Goal: Information Seeking & Learning: Find specific fact

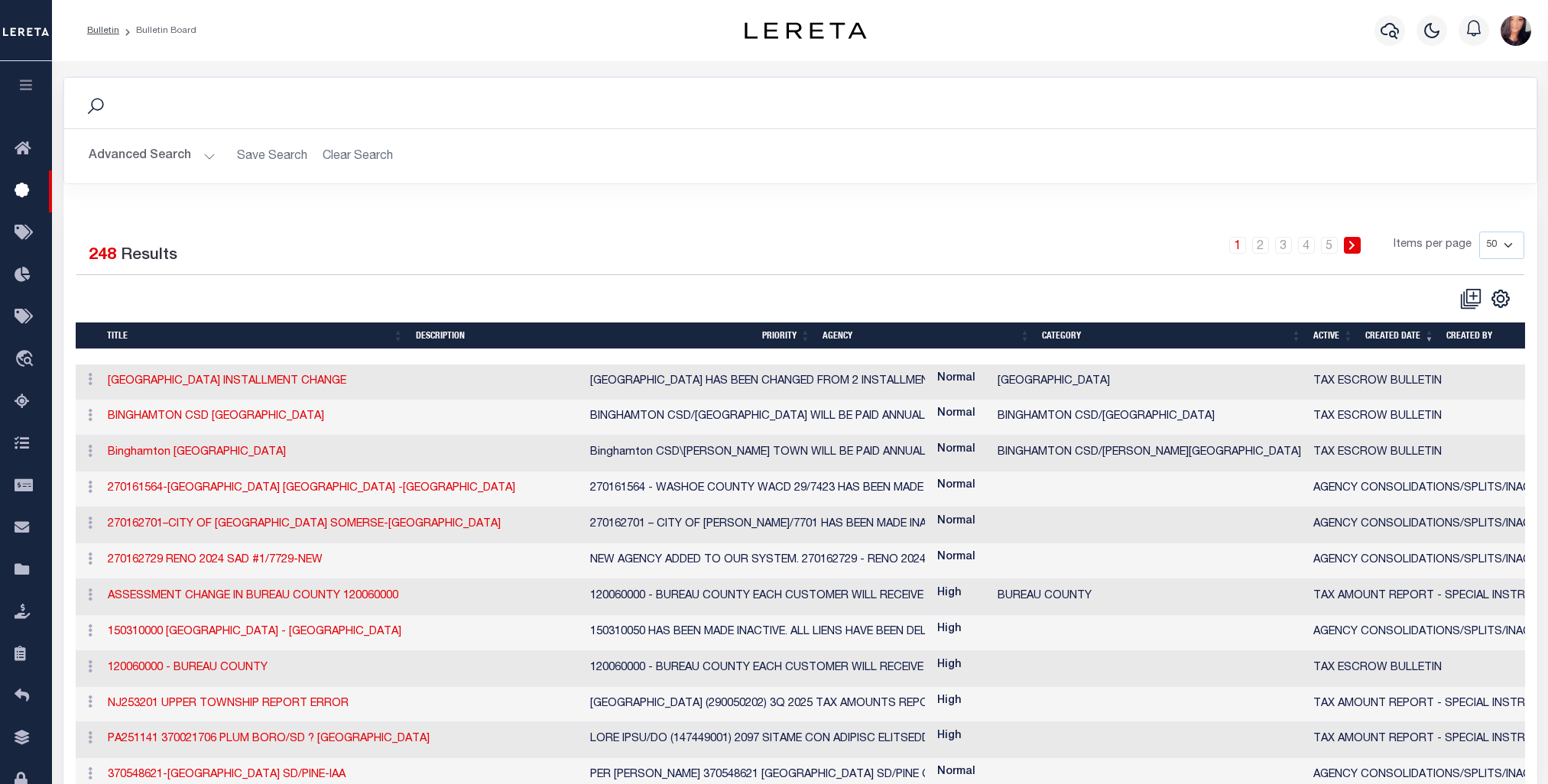
select select "50"
drag, startPoint x: 0, startPoint y: 0, endPoint x: 20, endPoint y: 572, distance: 572.3
click at [20, 572] on icon at bounding box center [26, 571] width 24 height 19
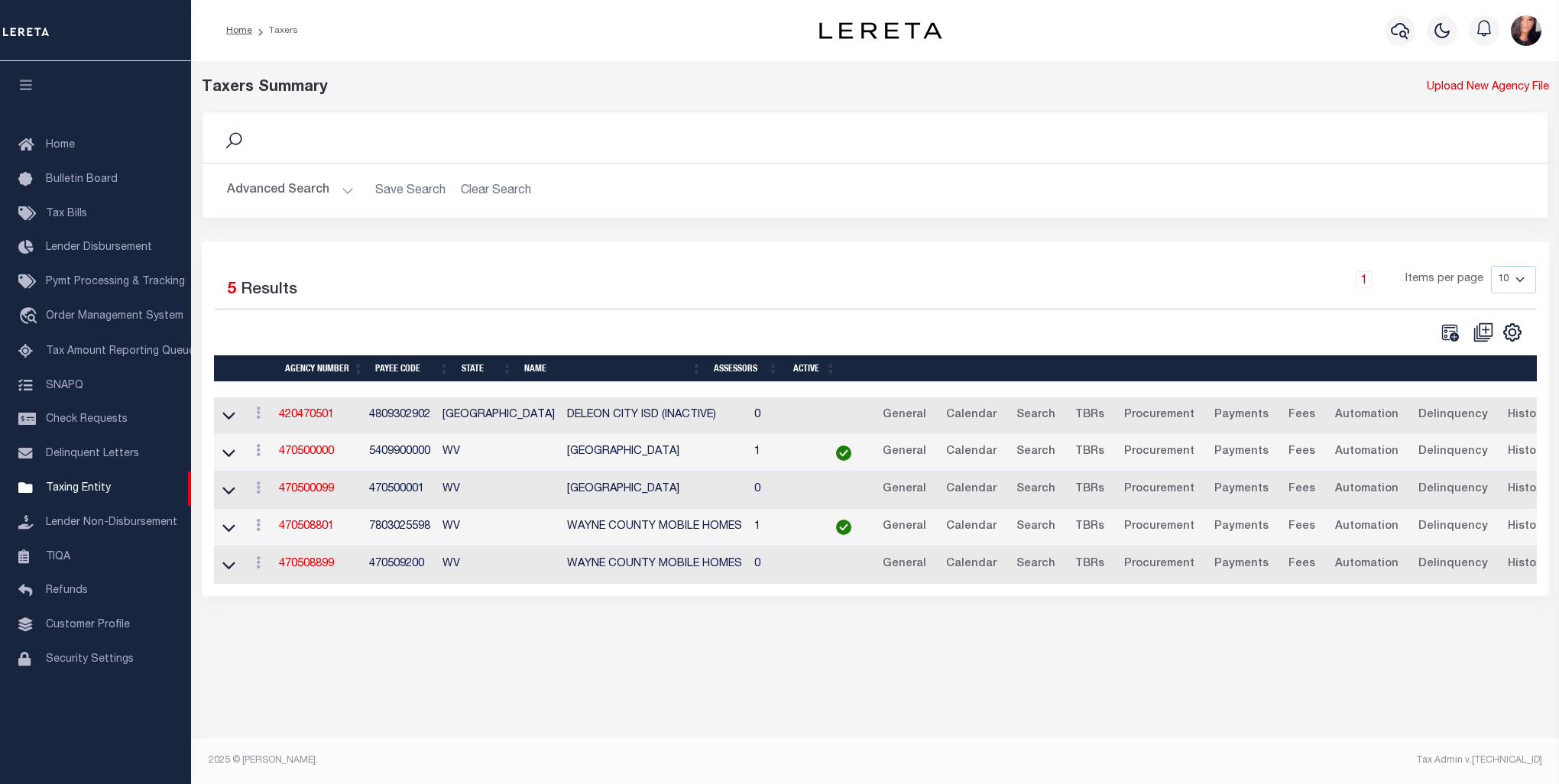
click at [309, 185] on button "Advanced Search" at bounding box center [290, 190] width 127 height 30
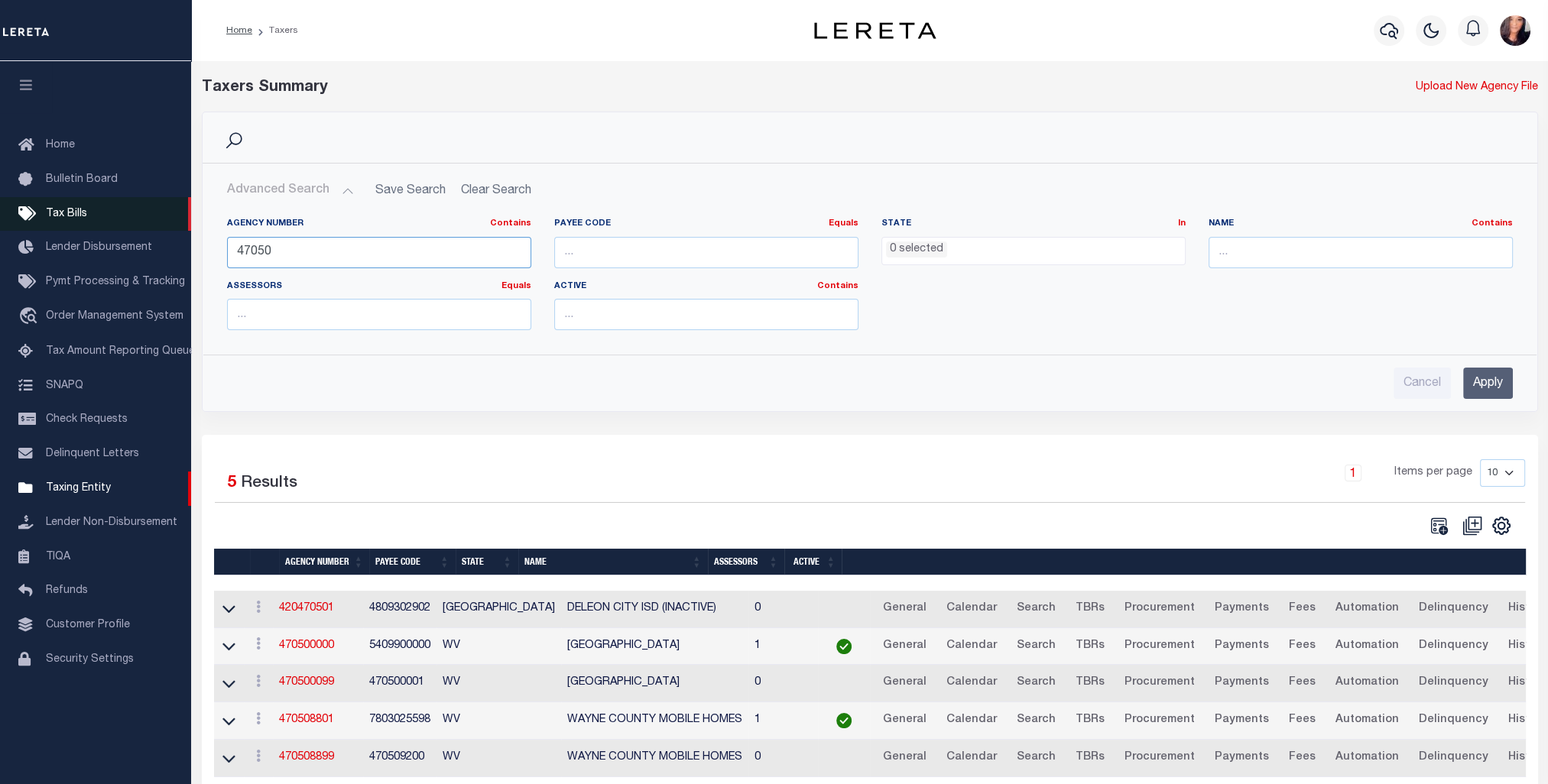
drag, startPoint x: 369, startPoint y: 257, endPoint x: 91, endPoint y: 215, distance: 281.2
click at [91, 215] on div "Home Taxers Profile" at bounding box center [774, 417] width 1548 height 835
type input "310530405"
click at [1477, 377] on input "Apply" at bounding box center [1487, 383] width 49 height 31
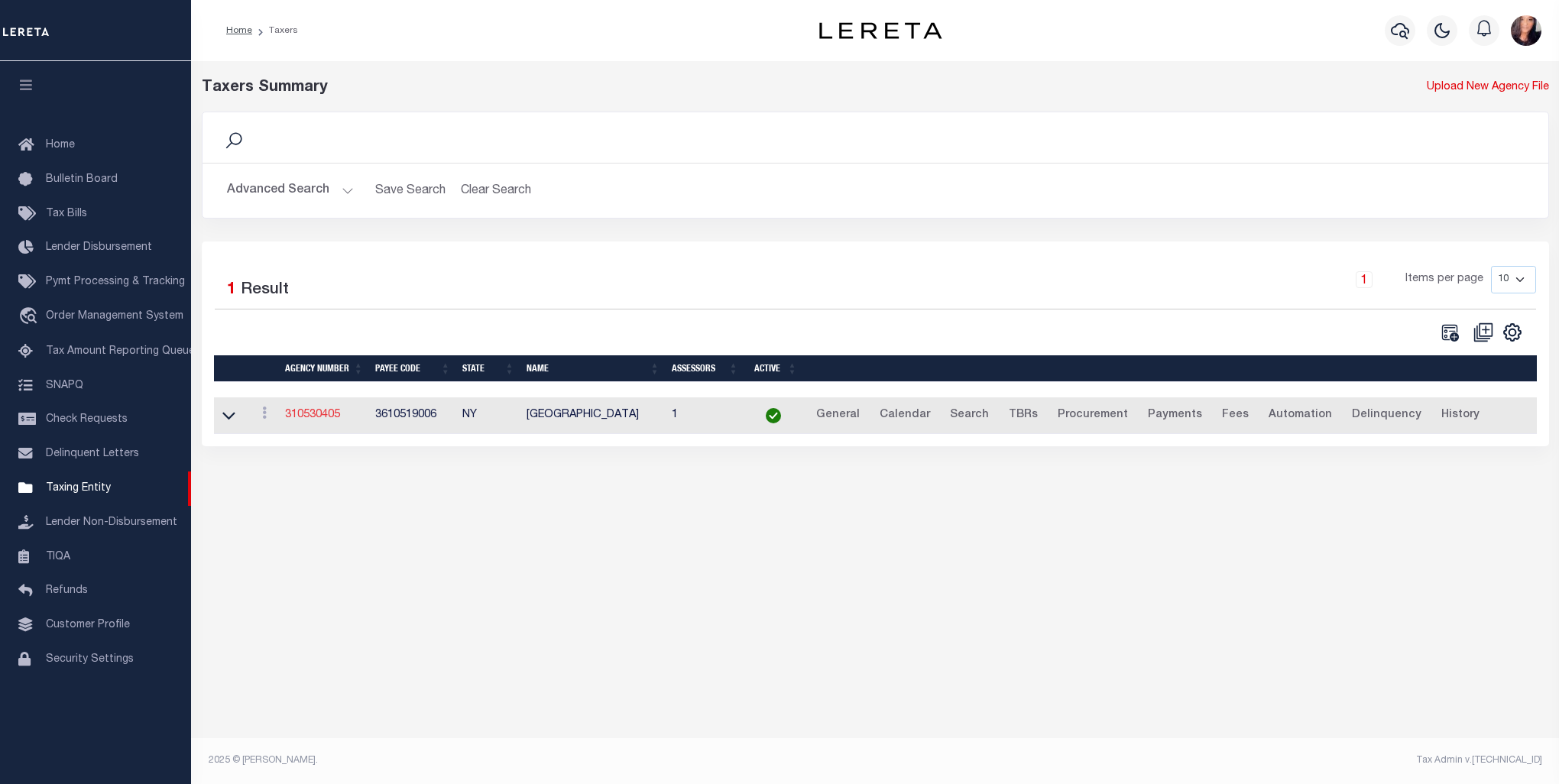
click at [298, 411] on link "310530405" at bounding box center [313, 414] width 55 height 11
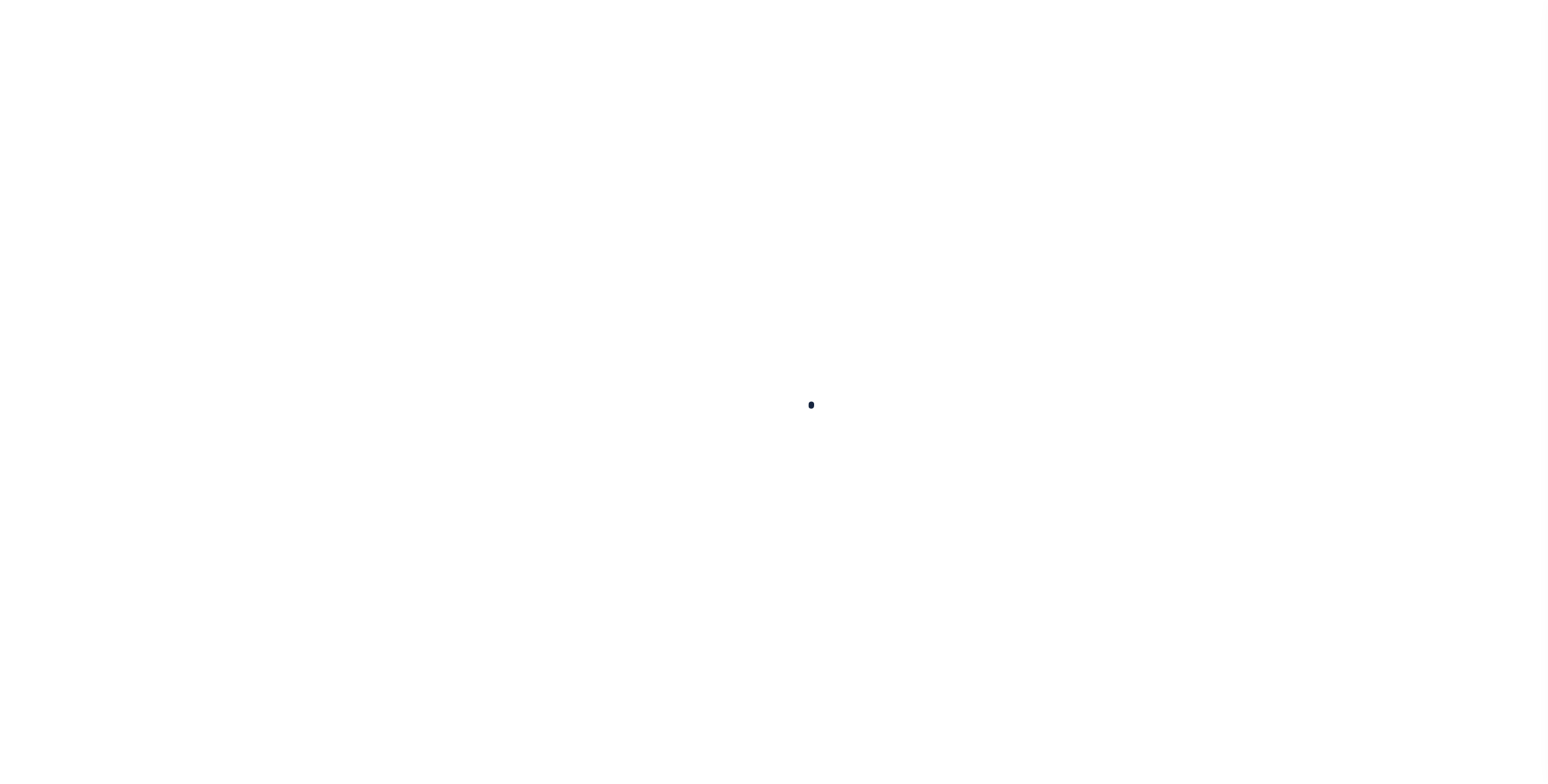
select select
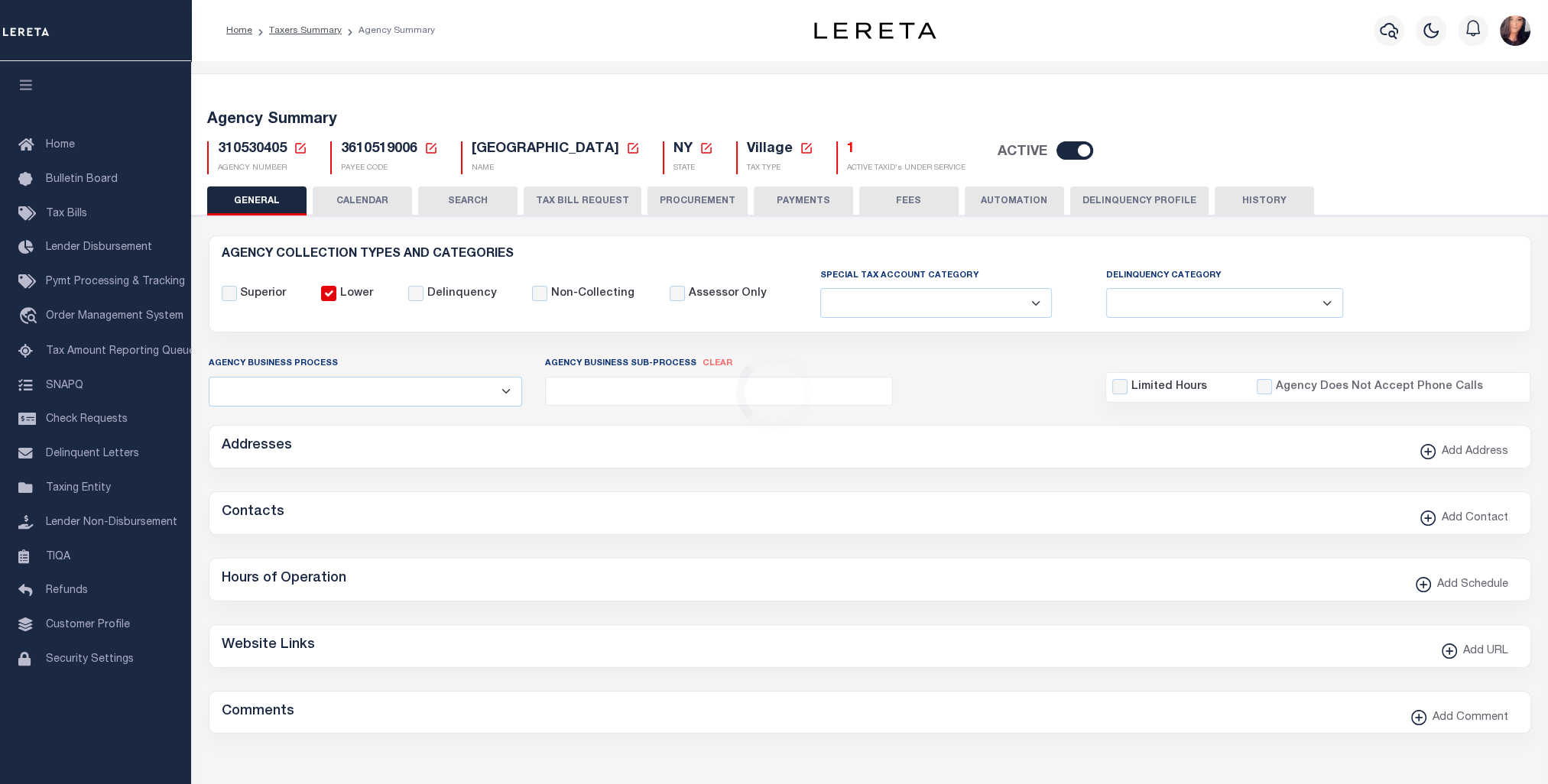
checkbox input "false"
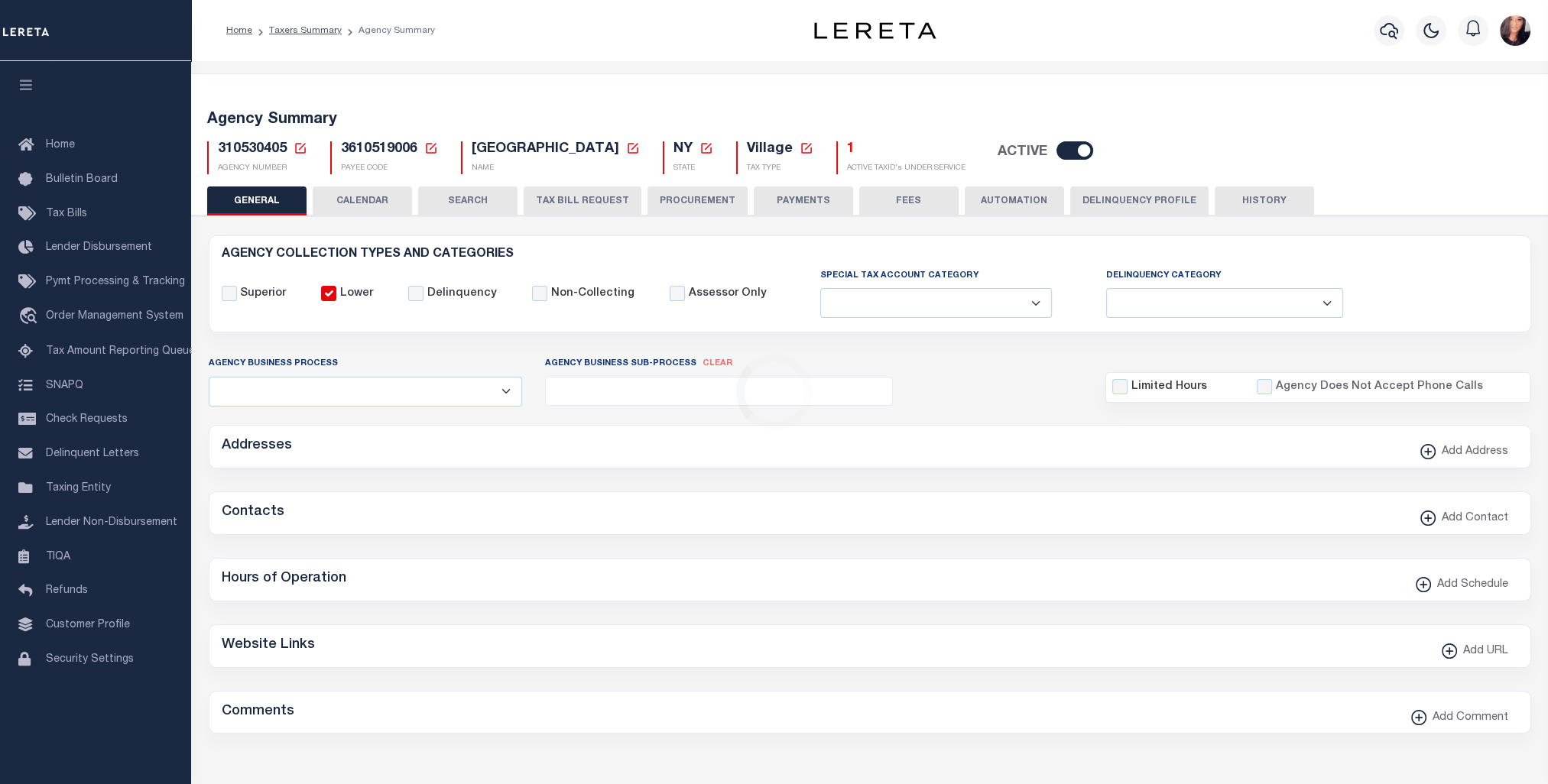
type input "3610519006"
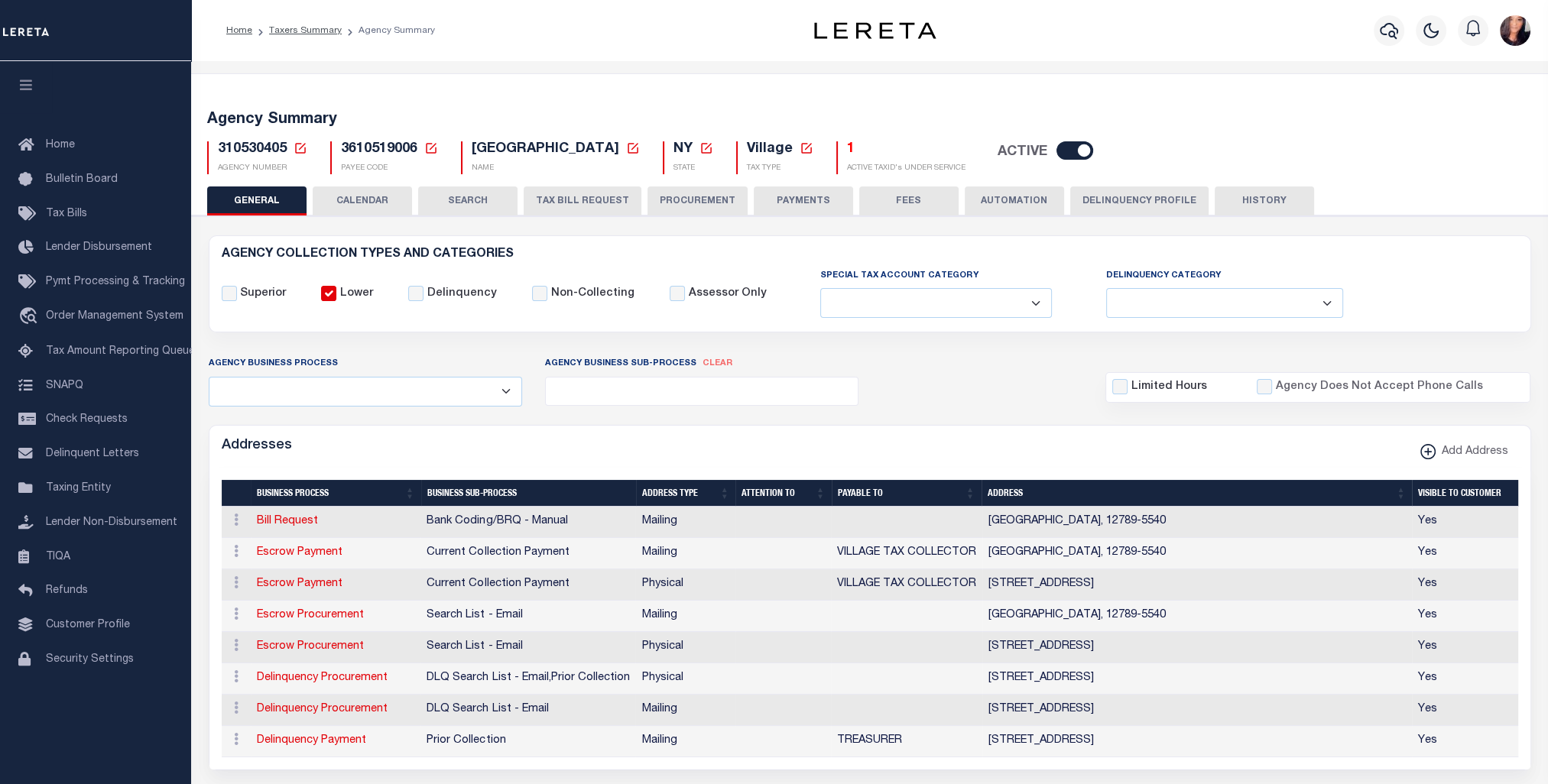
click at [374, 195] on button "CALENDAR" at bounding box center [362, 201] width 99 height 29
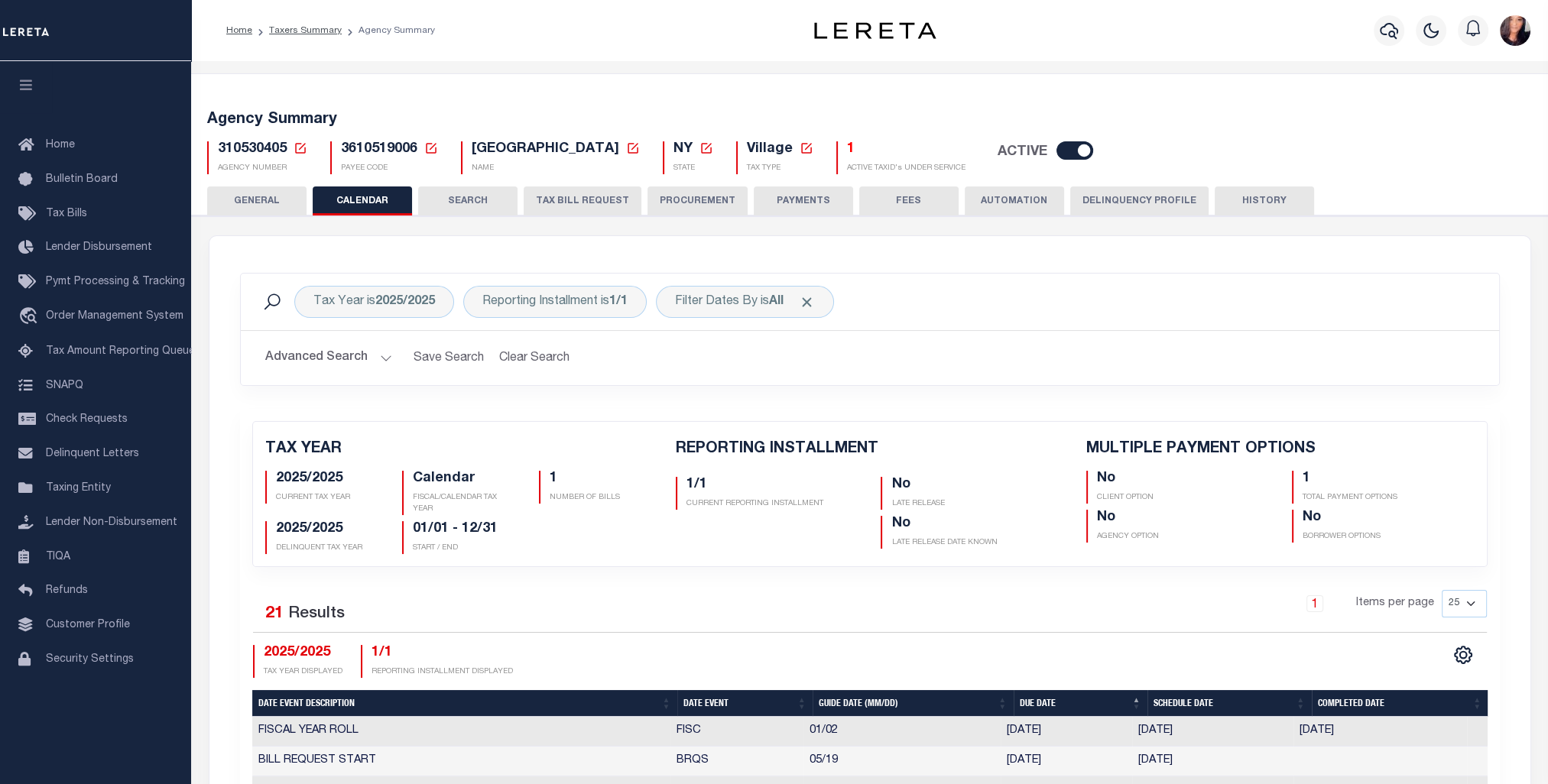
checkbox input "false"
type input "1"
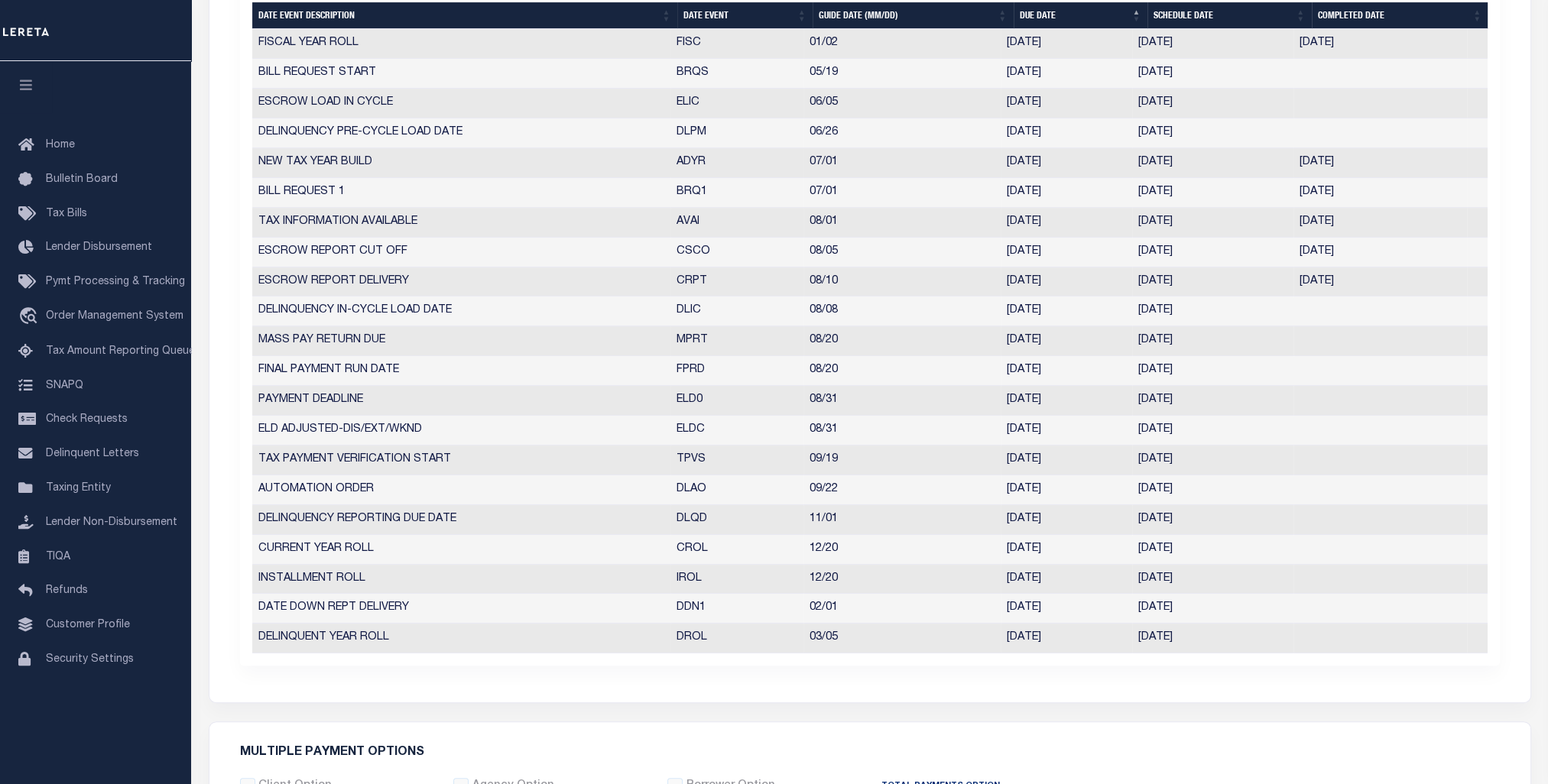
scroll to position [611, 0]
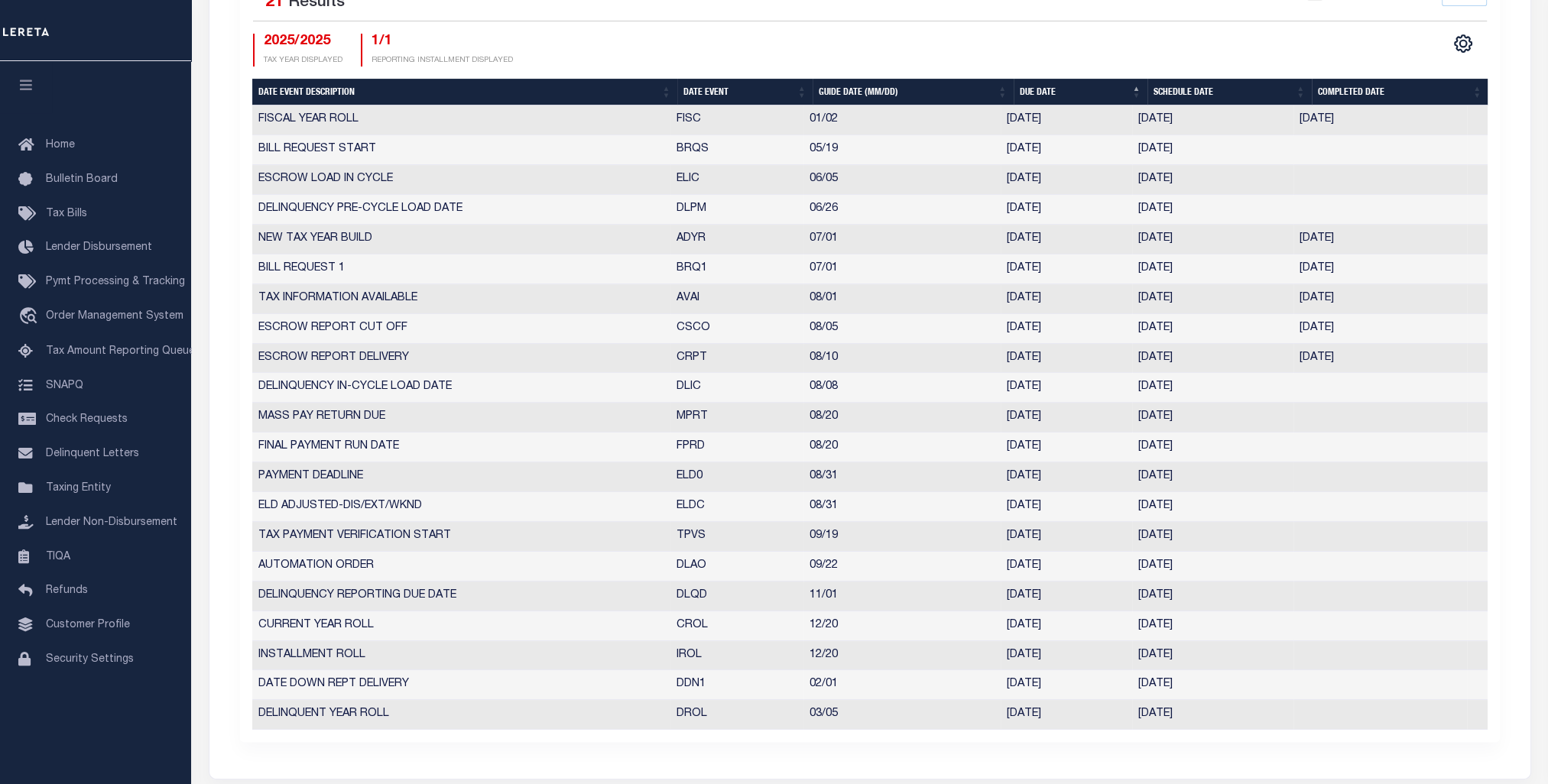
drag, startPoint x: 260, startPoint y: 477, endPoint x: 1223, endPoint y: 460, distance: 963.2
click at [1223, 462] on tr "PAYMENT DEADLINE ELD0 08/31 [DATE] [DATE] 6256208" at bounding box center [870, 476] width 1235 height 30
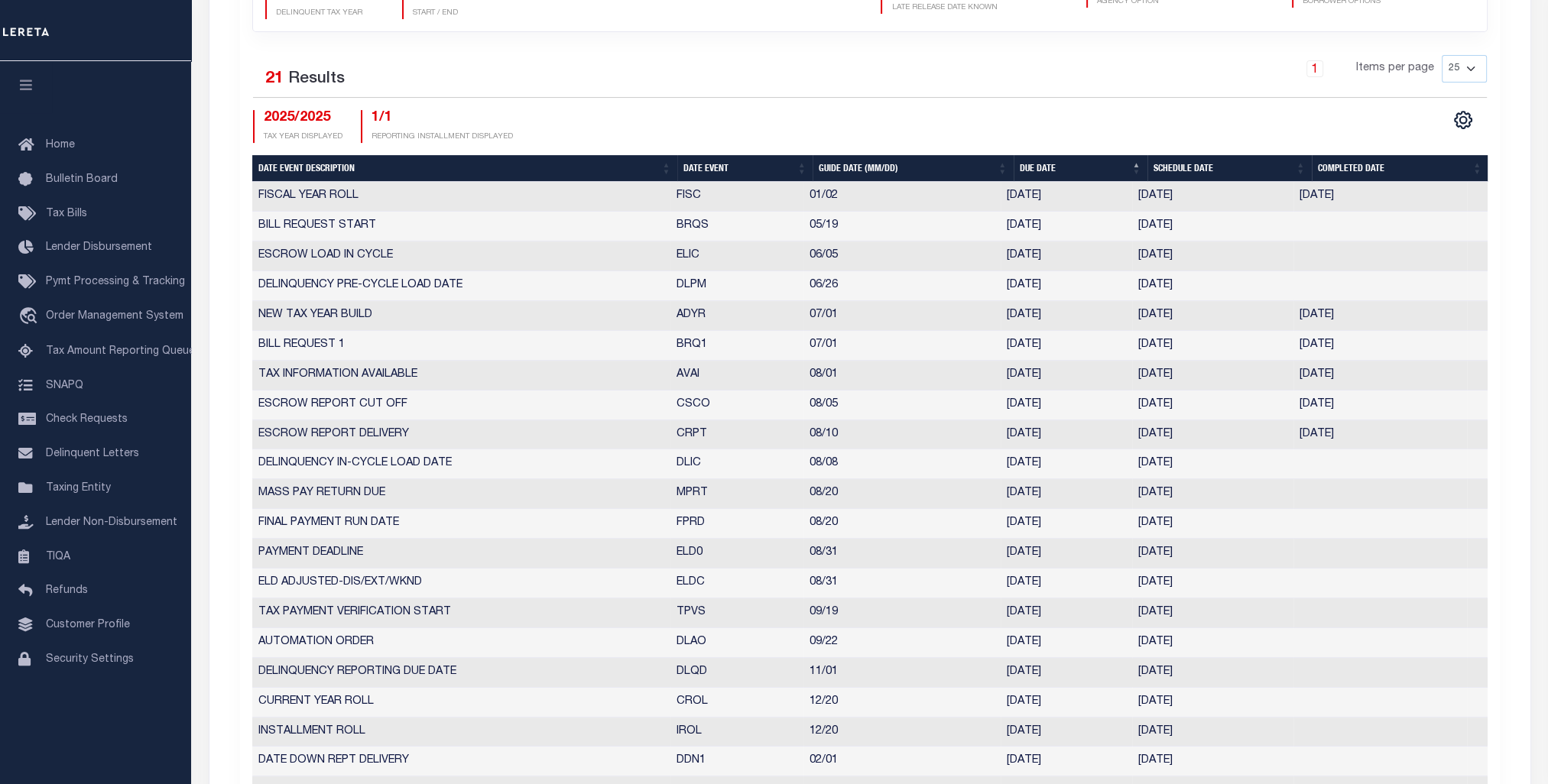
scroll to position [458, 0]
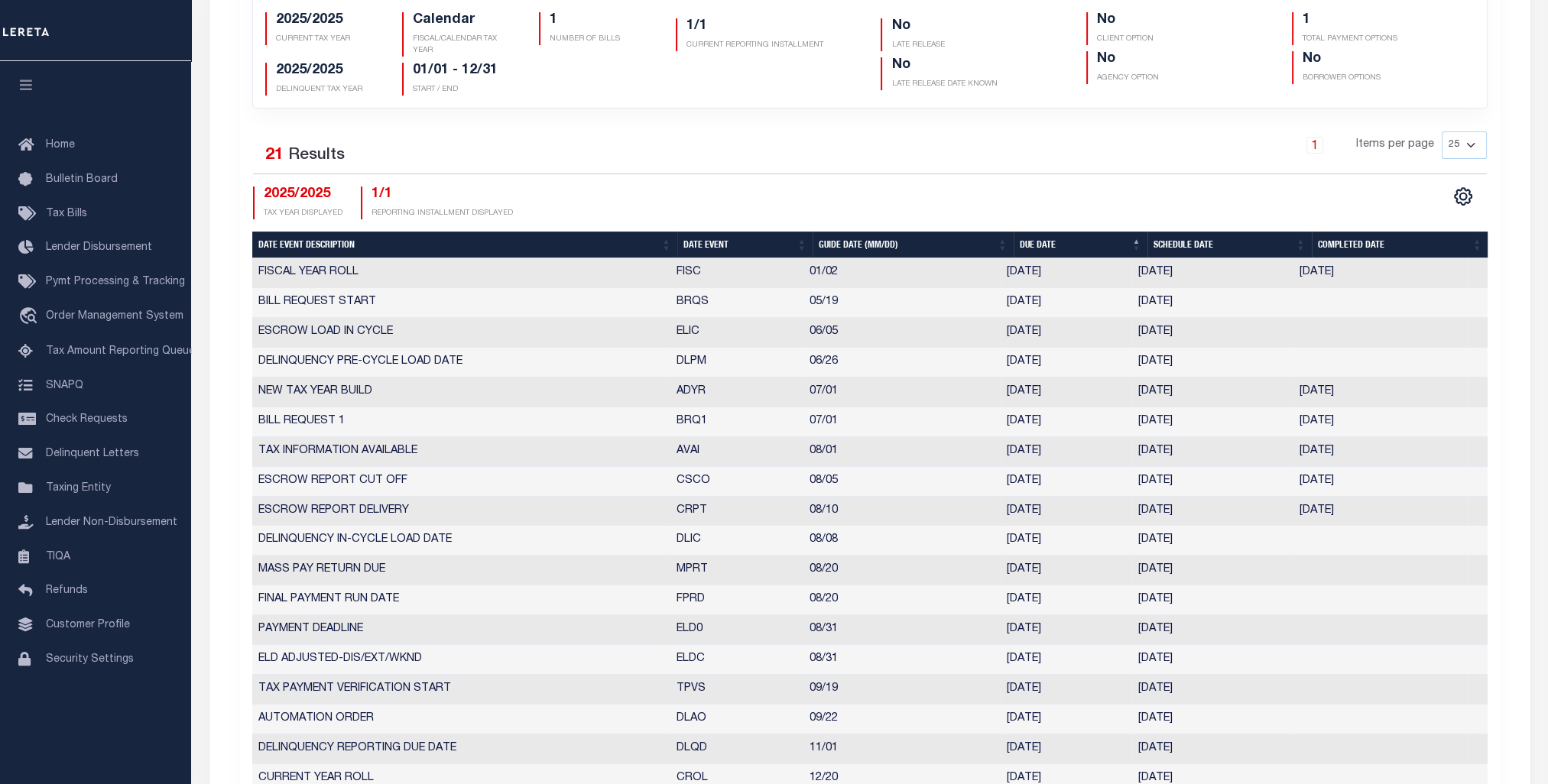
click at [862, 628] on td "08/31" at bounding box center [902, 630] width 197 height 30
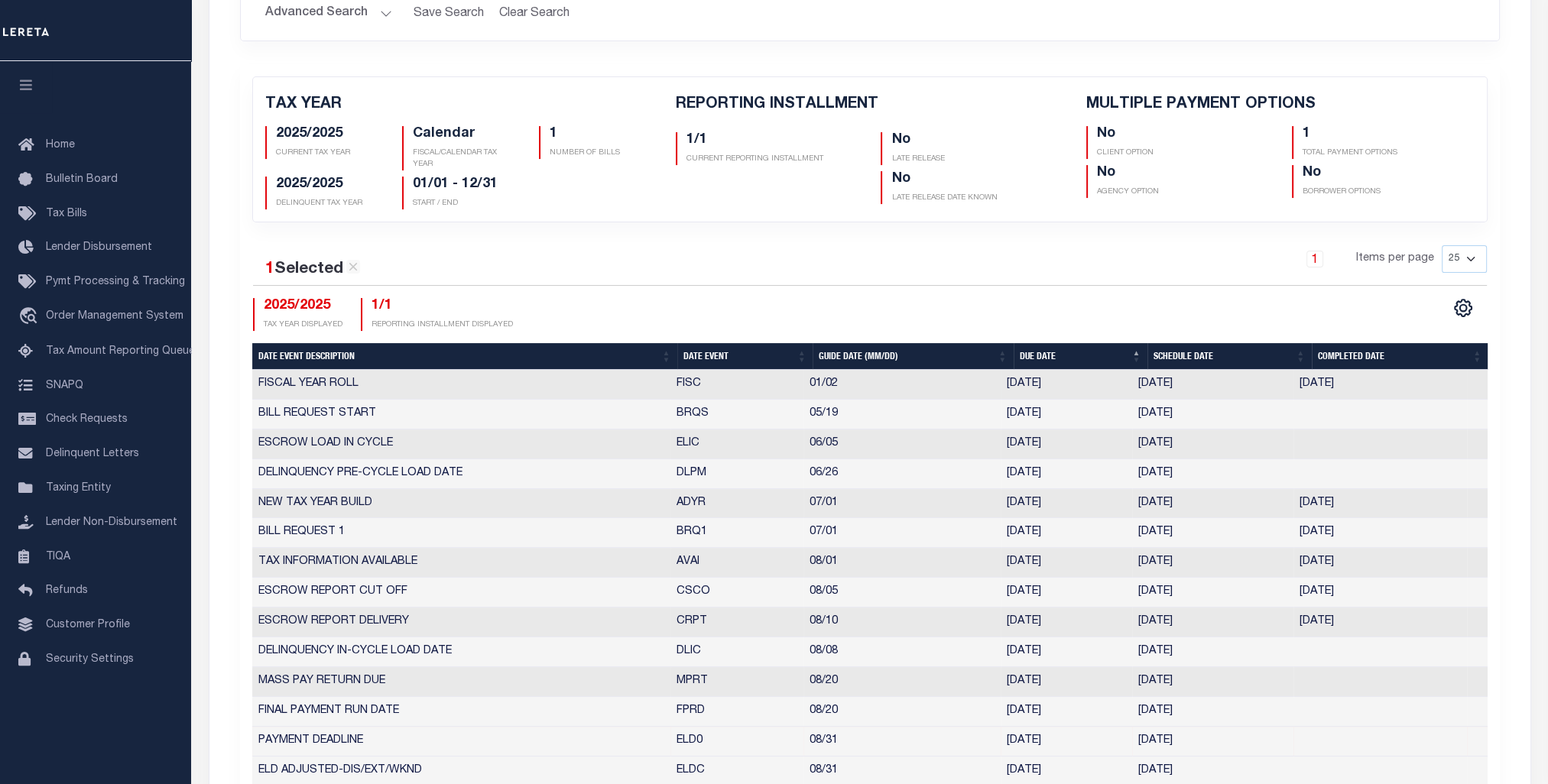
scroll to position [345, 0]
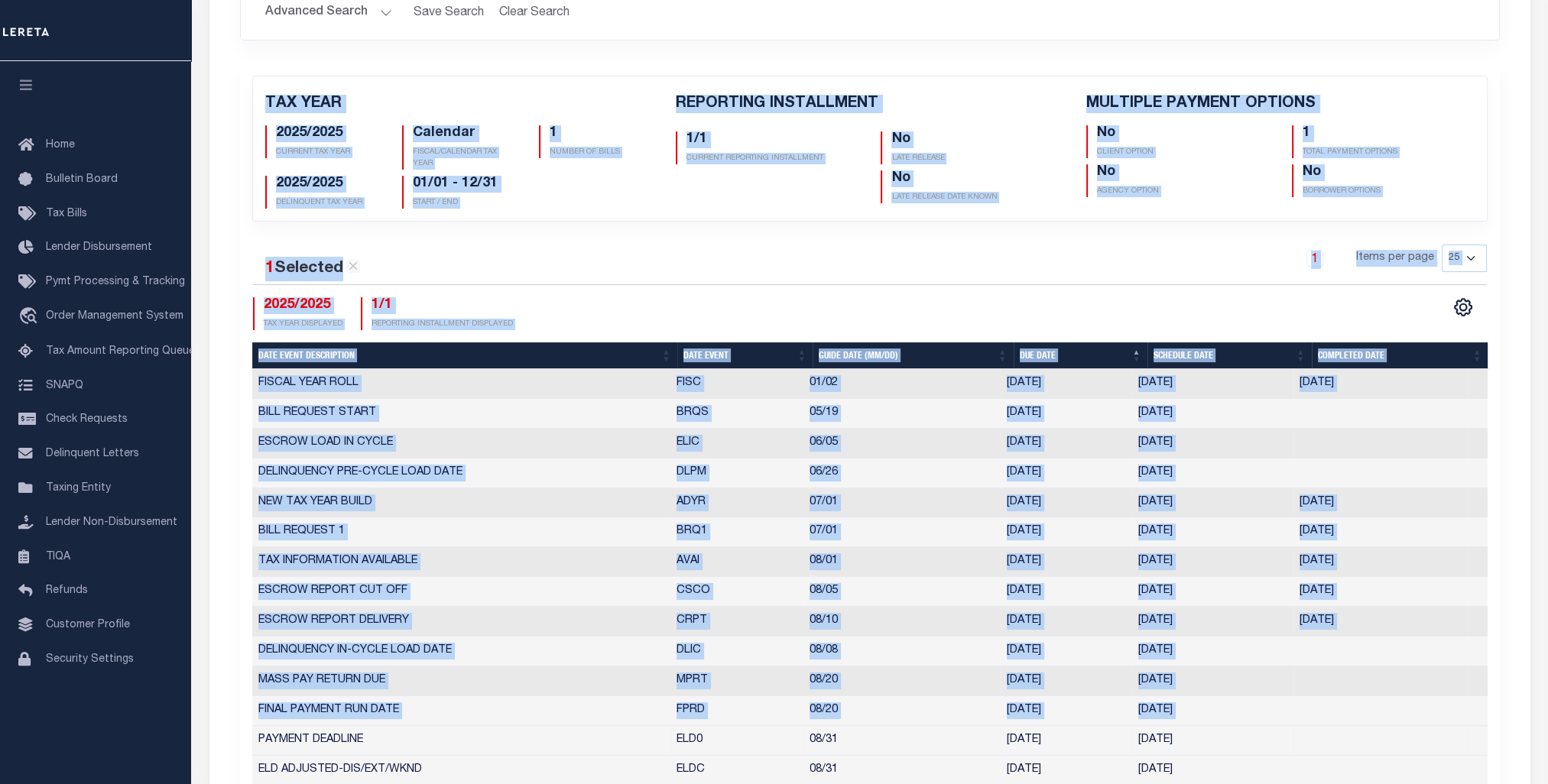
drag, startPoint x: 252, startPoint y: 739, endPoint x: 1392, endPoint y: 34, distance: 1340.4
click at [1392, 34] on div "Tax Year is 2025/2025 Reporting Installment is 1/1 Filter Dates By is All Searc…" at bounding box center [870, 466] width 1260 height 1078
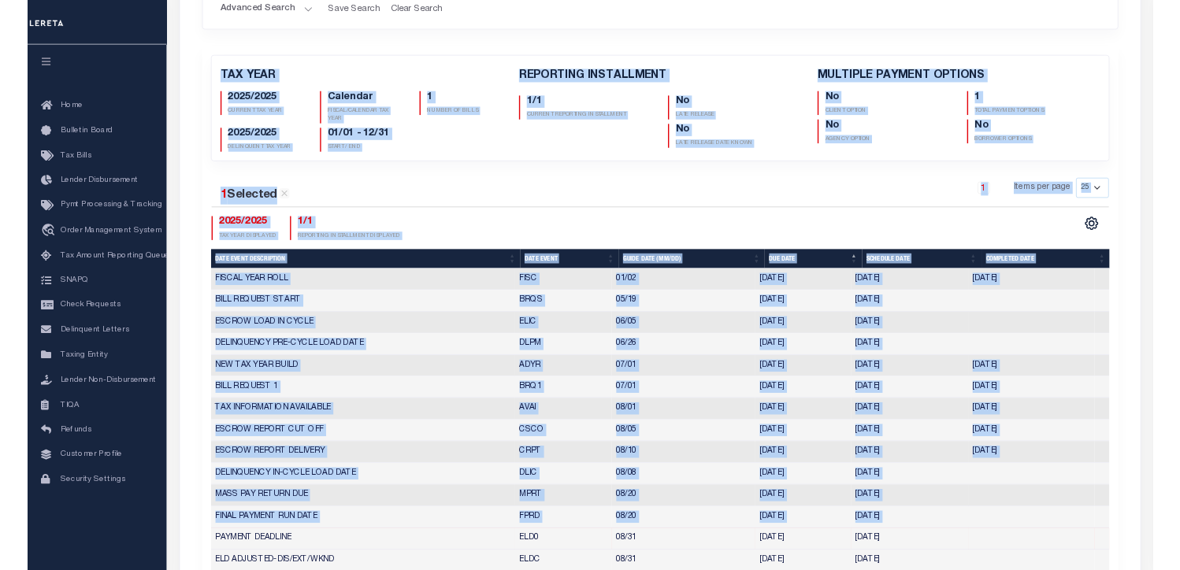
scroll to position [0, 0]
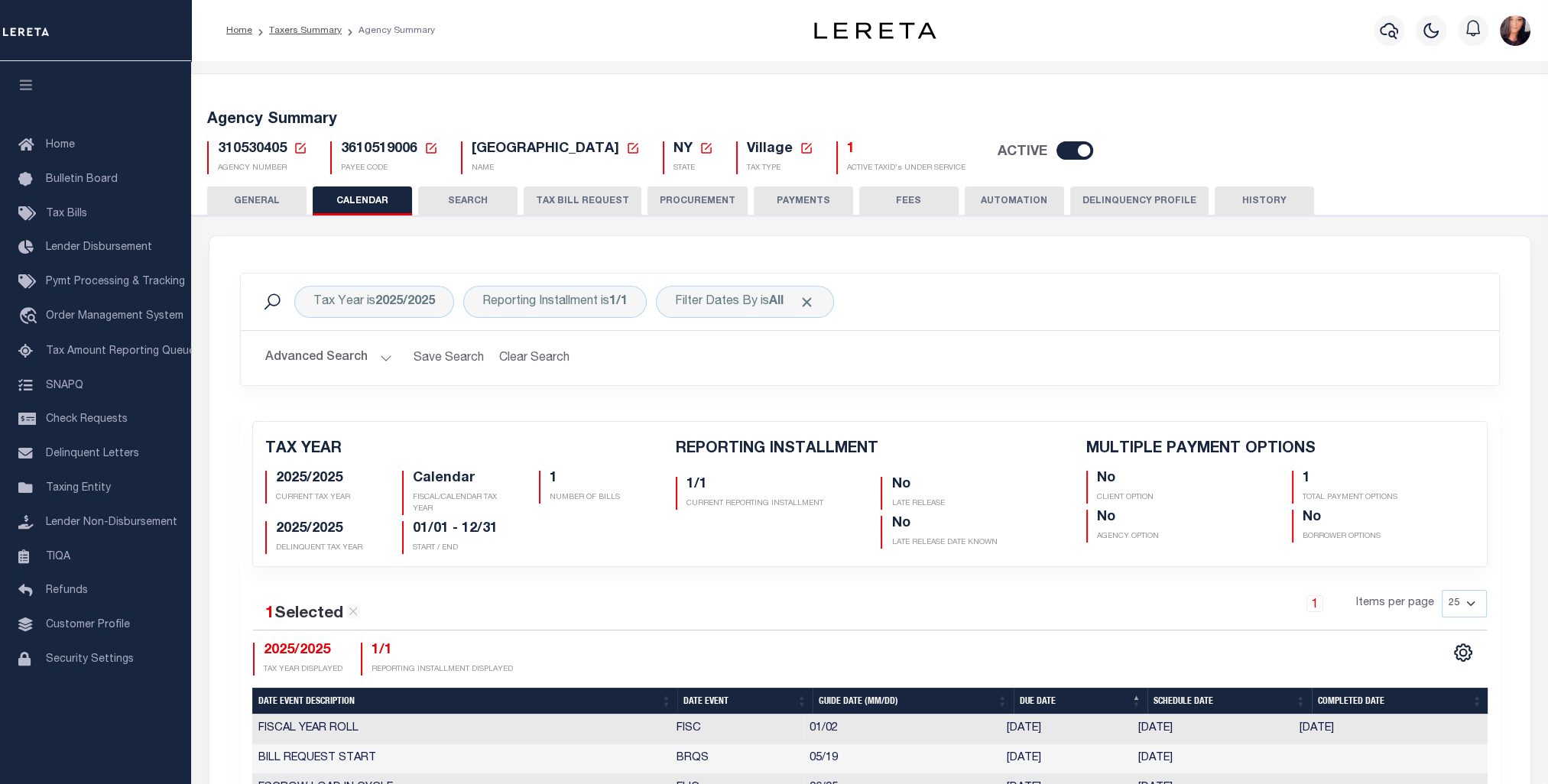
drag, startPoint x: 1345, startPoint y: 115, endPoint x: 1275, endPoint y: 42, distance: 101.1
click at [1275, 42] on div "Profile Sign out" at bounding box center [1261, 30] width 551 height 53
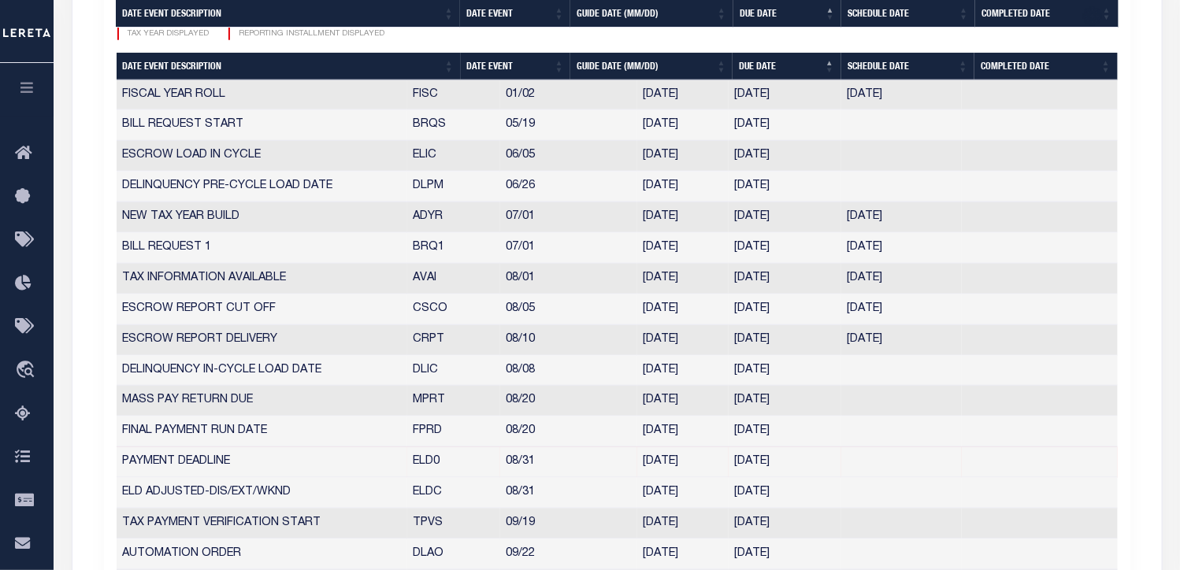
scroll to position [787, 0]
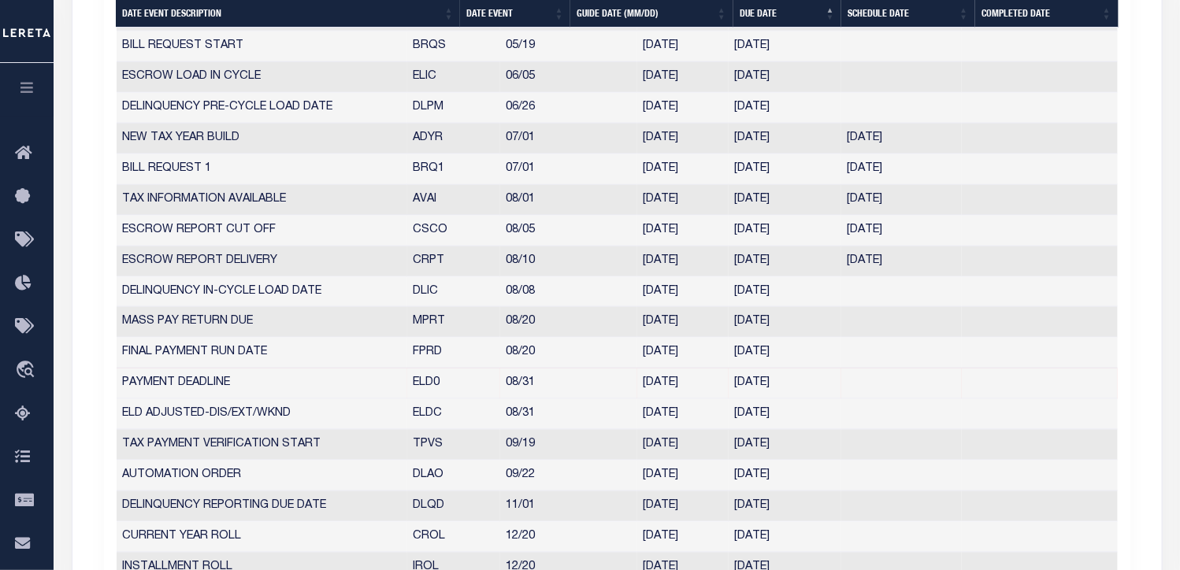
drag, startPoint x: 1134, startPoint y: 412, endPoint x: 94, endPoint y: 89, distance: 1088.5
click at [92, 87] on div "TAX YEAR 2025/2025 CURRENT TAX YEAR Calendar FISCAL/CALENDAR TAX YEAR 1 NUMBER …" at bounding box center [617, 163] width 1050 height 988
click at [973, 302] on td "9049171" at bounding box center [1040, 292] width 156 height 31
